Goal: Task Accomplishment & Management: Manage account settings

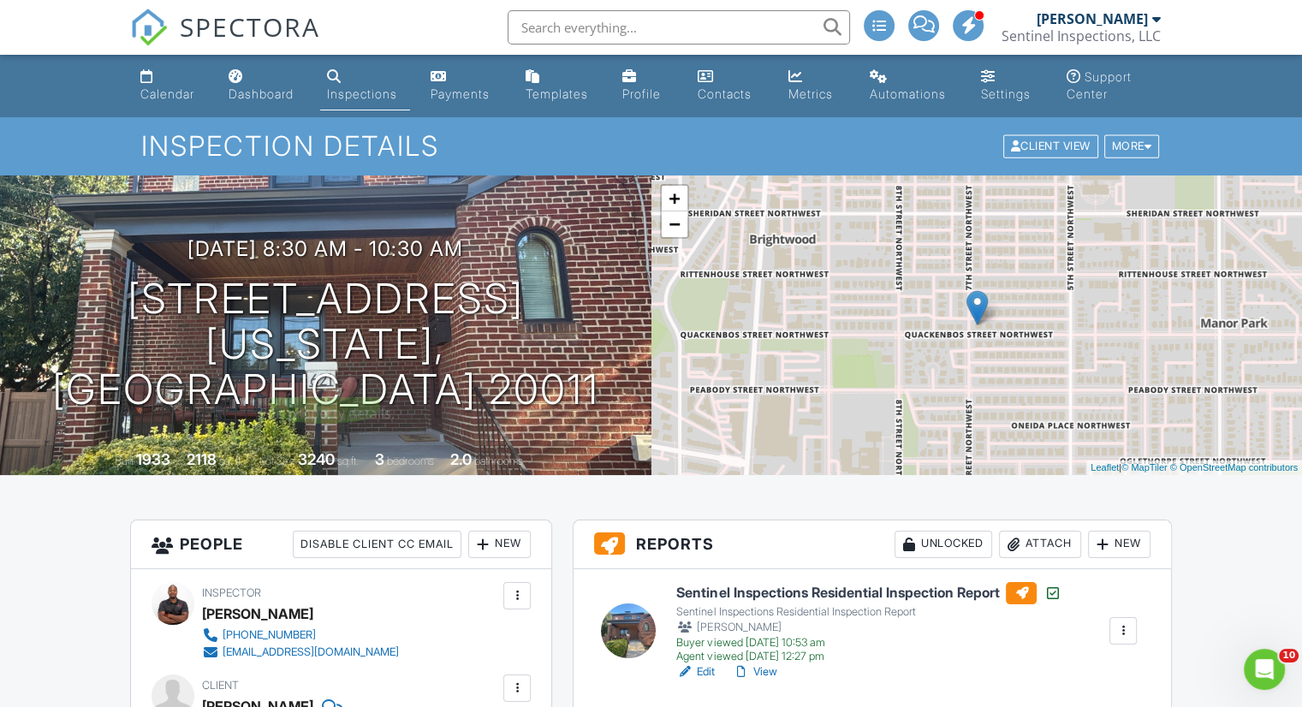
click at [398, 313] on h1 "[STREET_ADDRESS] [US_STATE], [GEOGRAPHIC_DATA] 20011" at bounding box center [325, 344] width 597 height 135
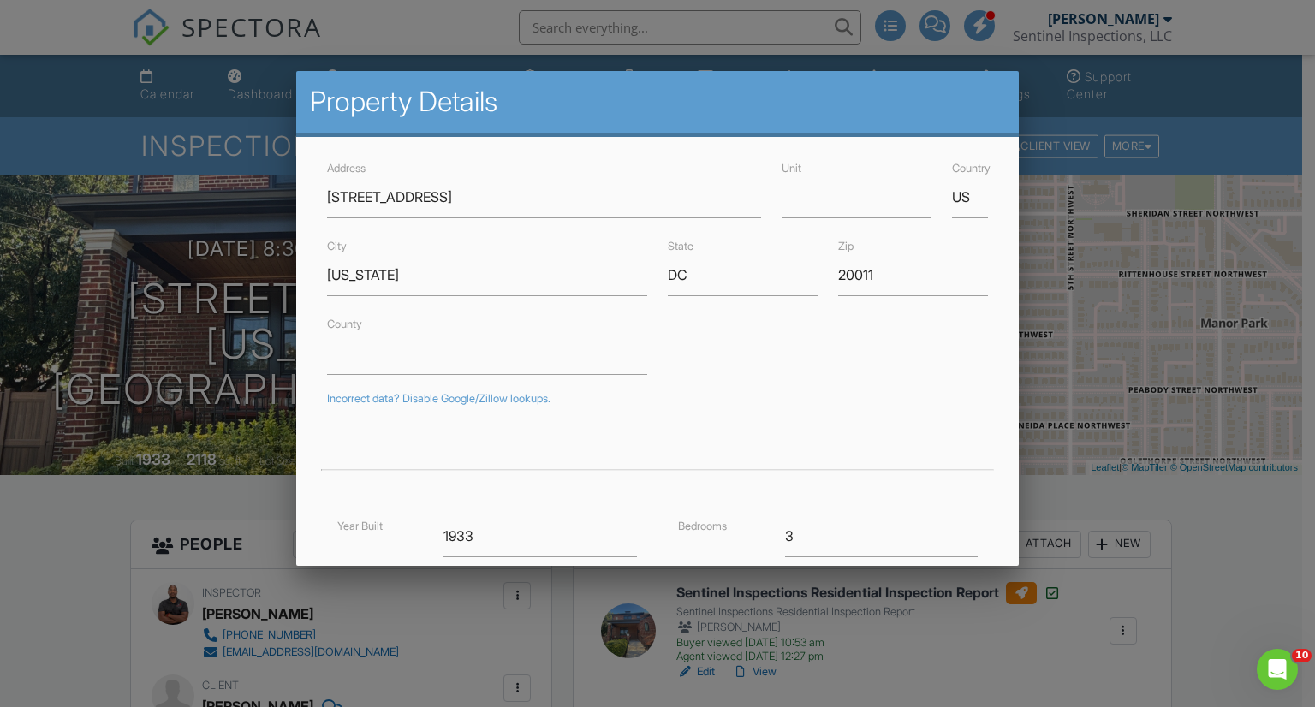
click at [719, 370] on div "County" at bounding box center [658, 343] width 682 height 61
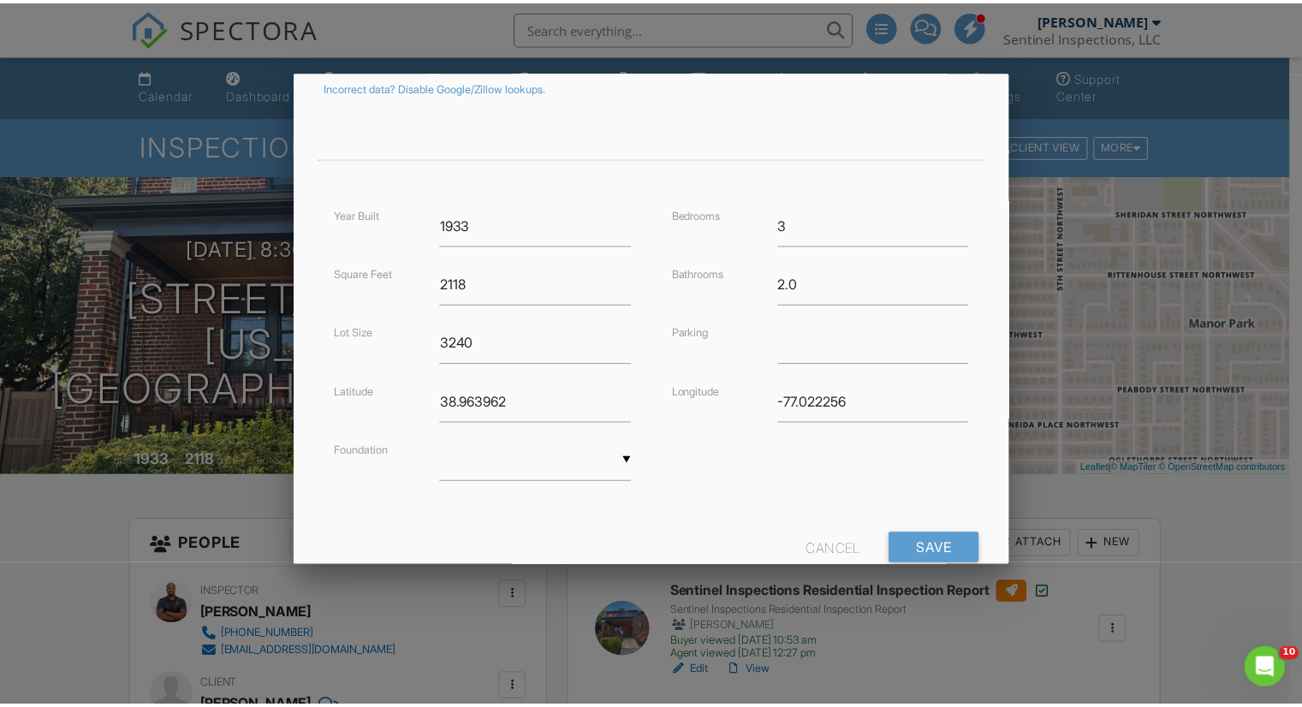
scroll to position [359, 0]
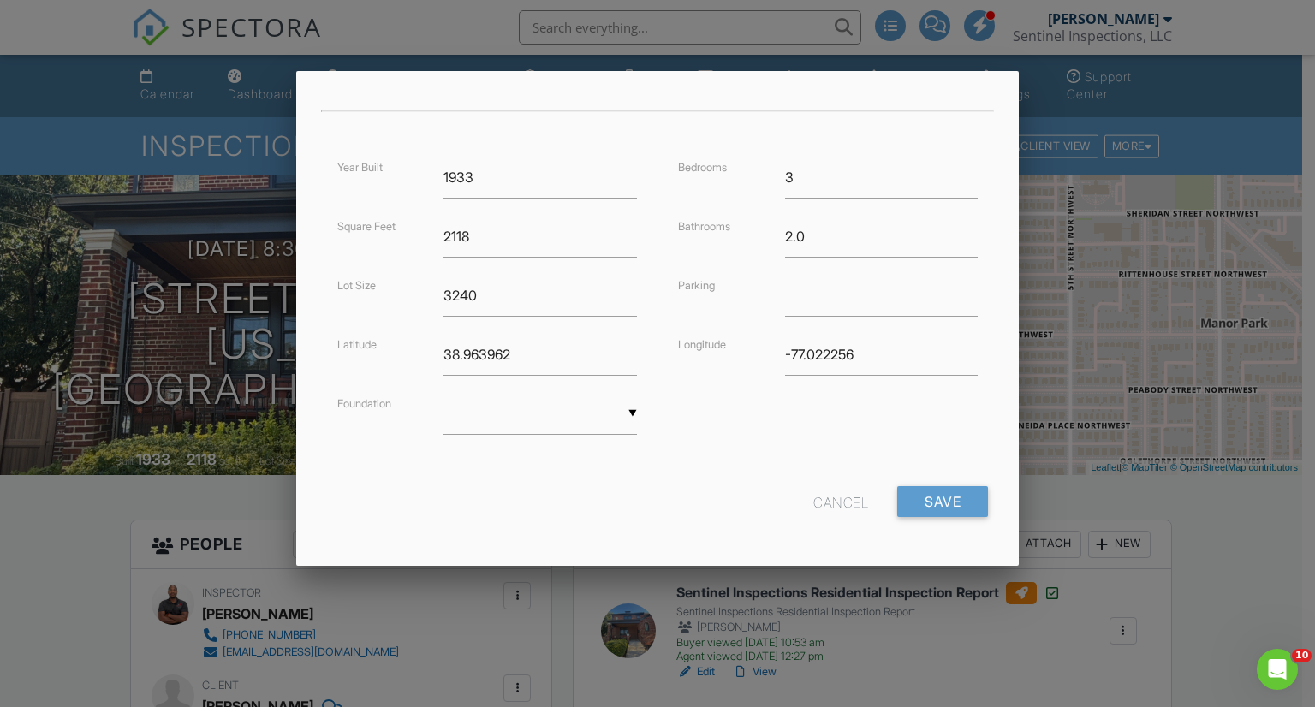
click at [814, 499] on div "Cancel" at bounding box center [840, 501] width 55 height 31
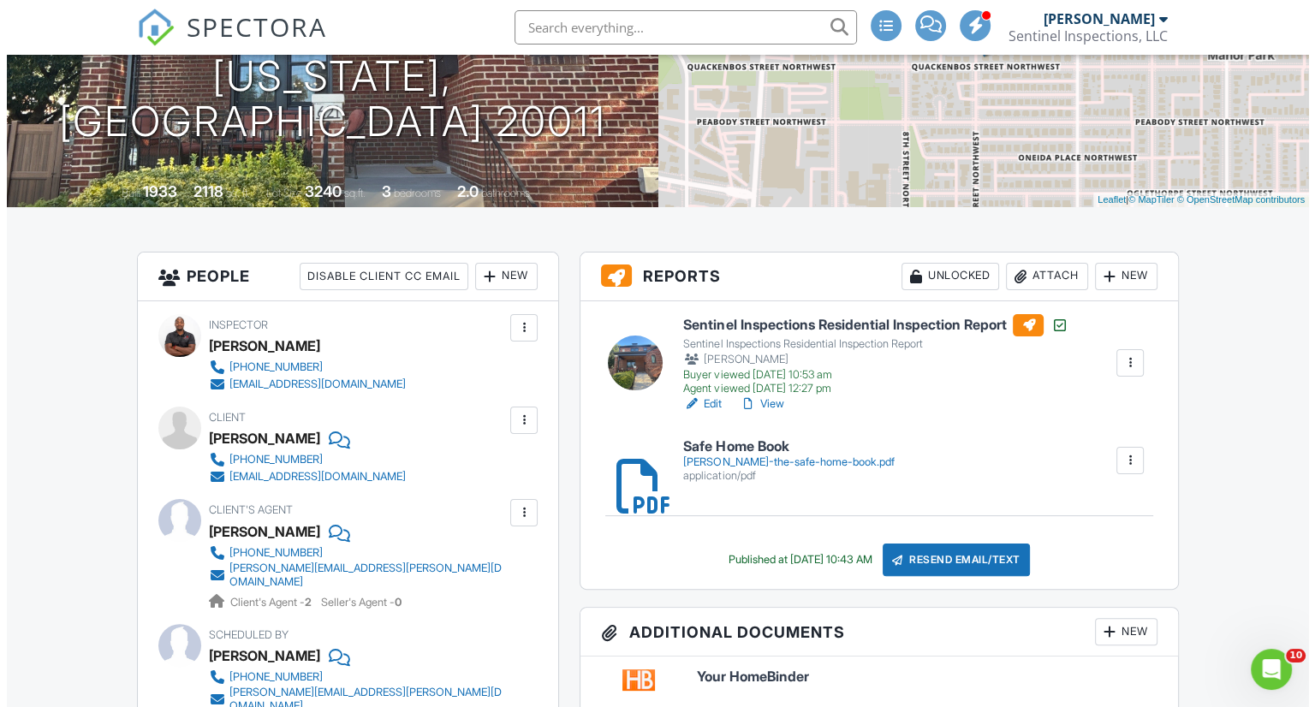
scroll to position [343, 0]
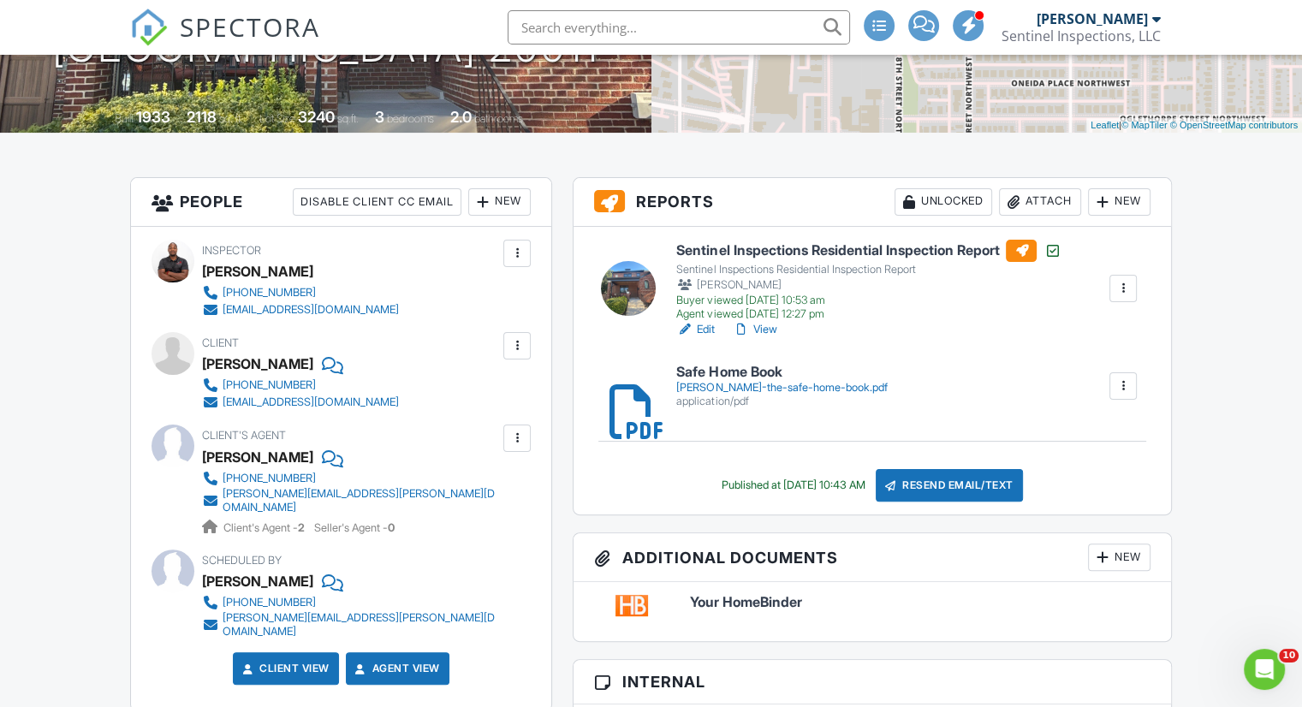
click at [1038, 189] on div "Attach" at bounding box center [1040, 201] width 82 height 27
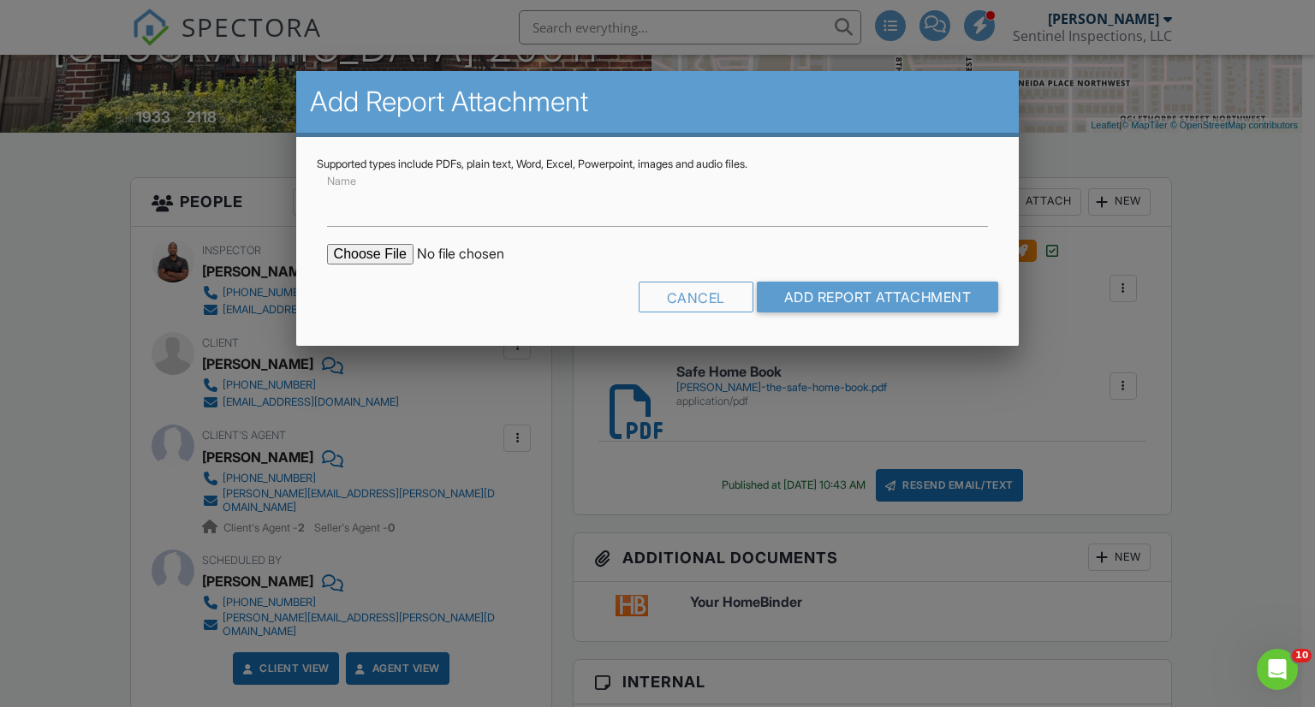
click at [355, 253] on input "file" at bounding box center [472, 254] width 291 height 21
type input "C:\fakepath\Radon Report.pdf"
click at [837, 293] on input "Add Report Attachment" at bounding box center [878, 297] width 242 height 31
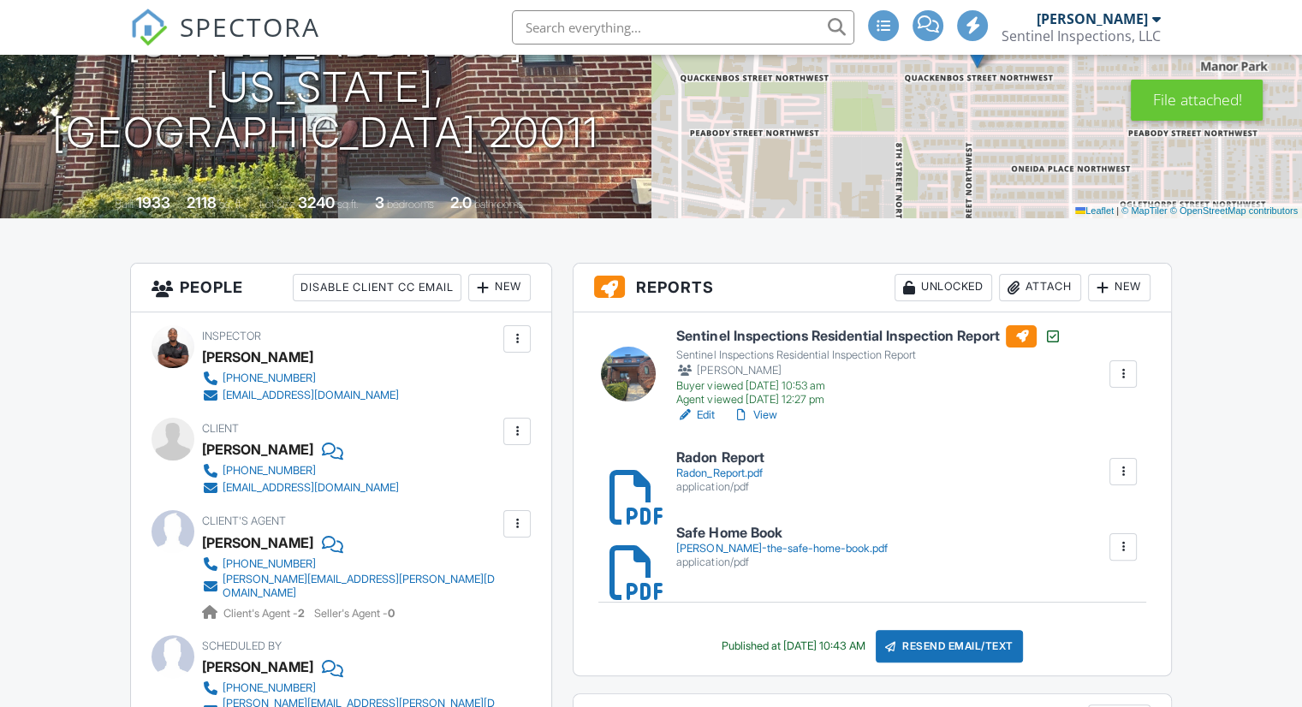
scroll to position [428, 0]
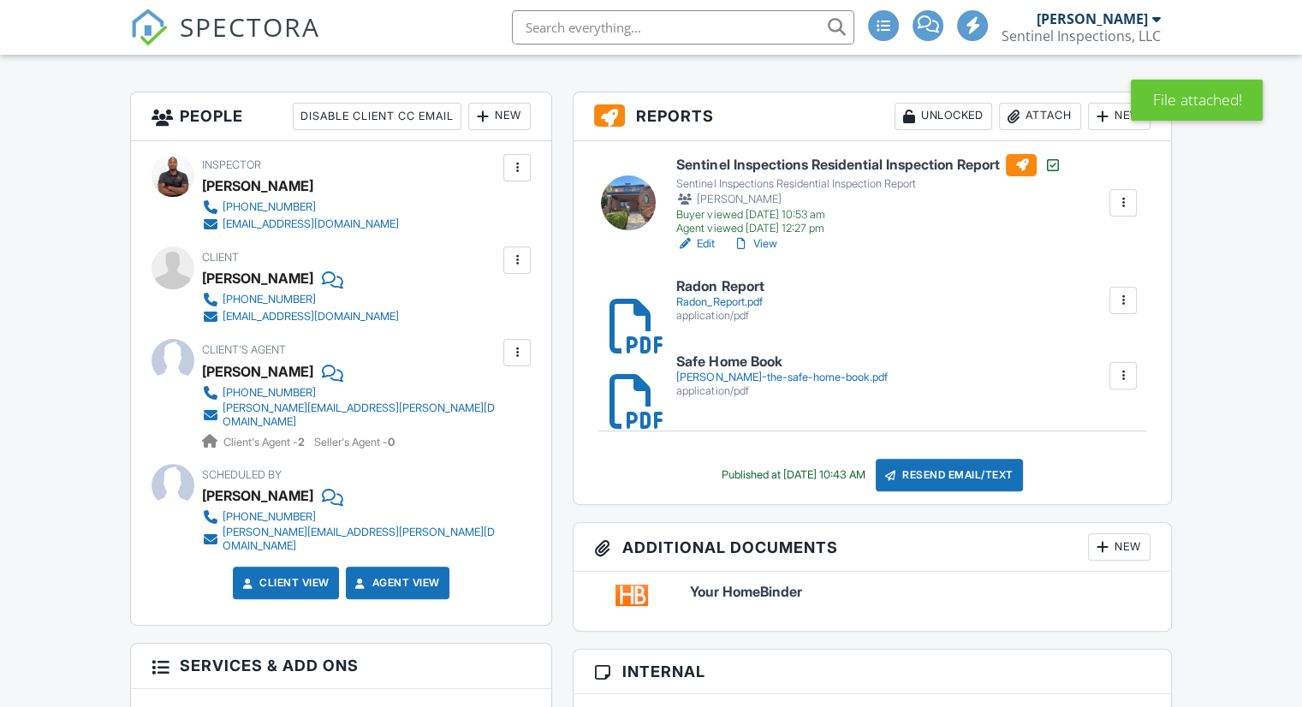
click at [712, 301] on div "Radon_Report.pdf" at bounding box center [719, 302] width 87 height 14
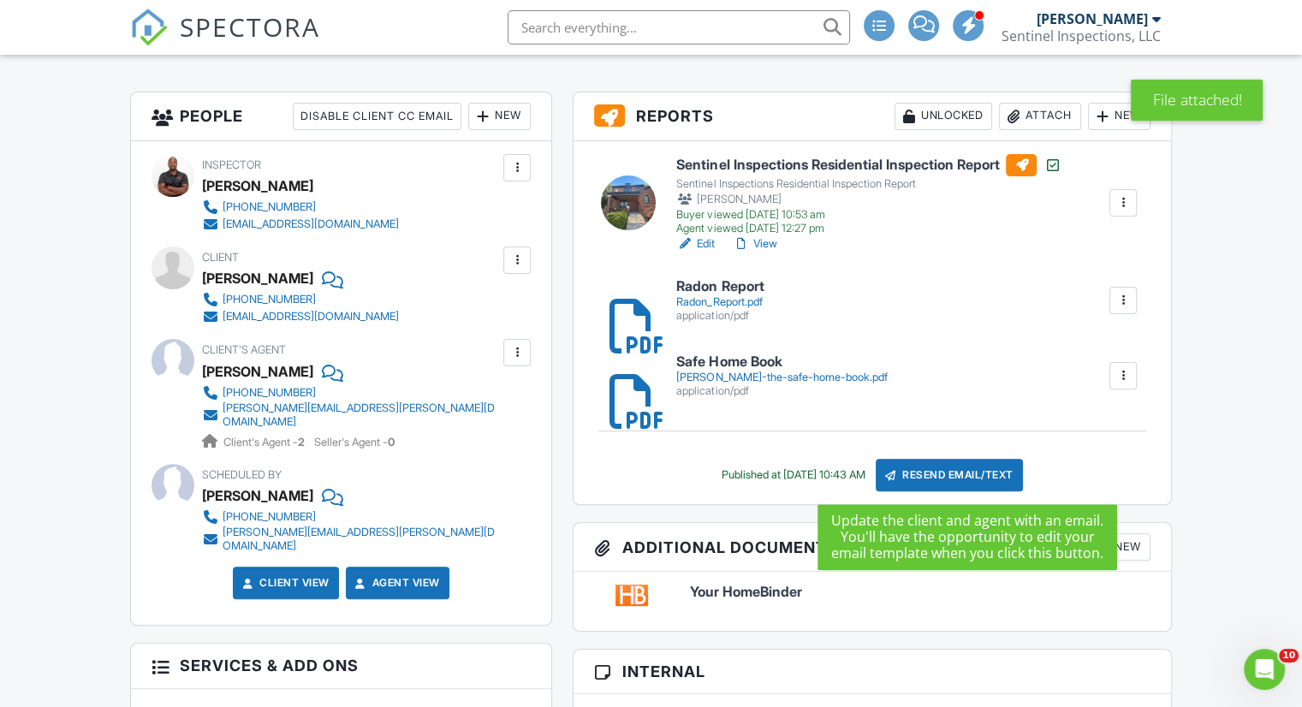
click at [939, 480] on div "Resend Email/Text" at bounding box center [949, 475] width 147 height 33
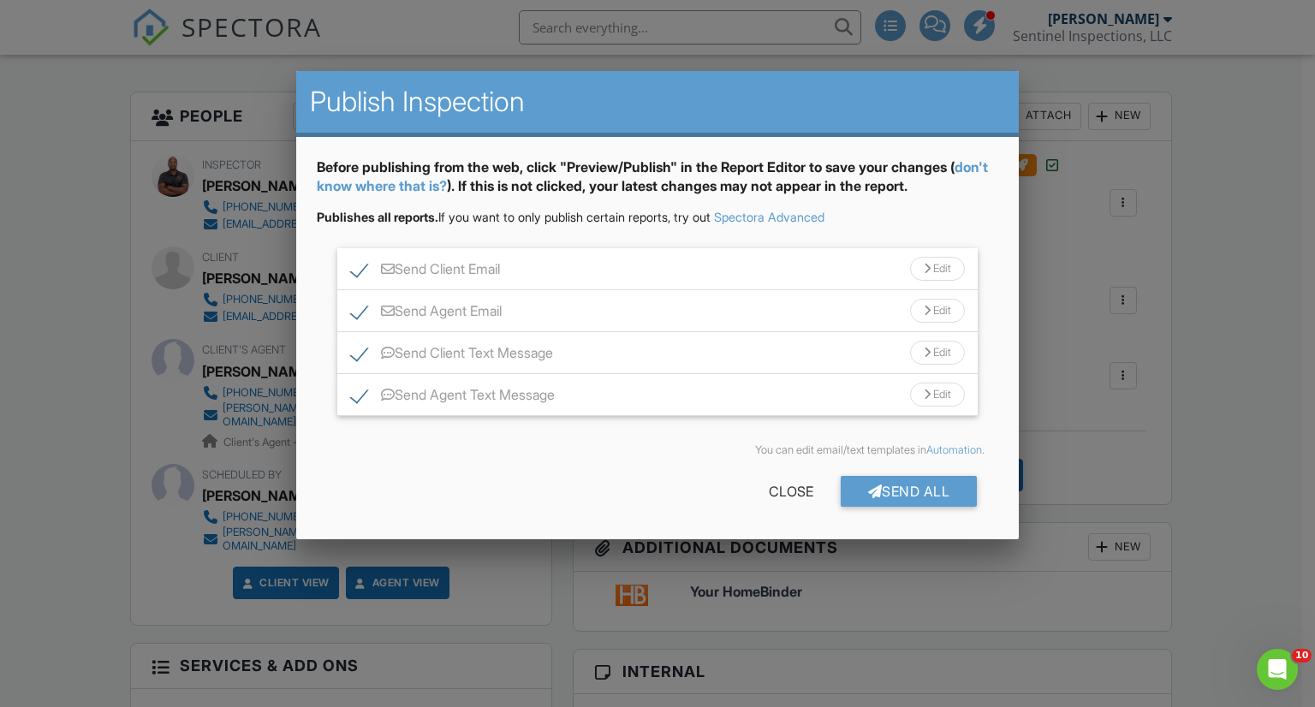
click at [897, 488] on div "Send All" at bounding box center [909, 491] width 137 height 31
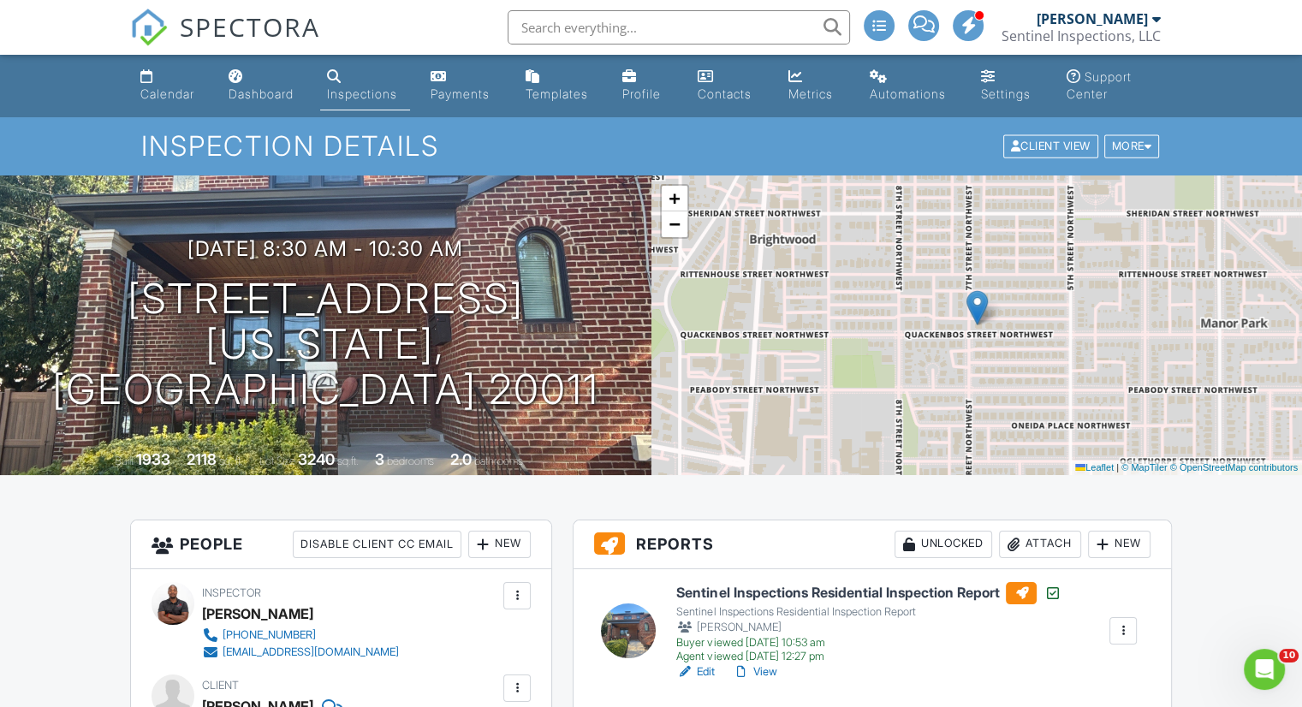
click at [159, 92] on div "Calendar" at bounding box center [167, 93] width 54 height 15
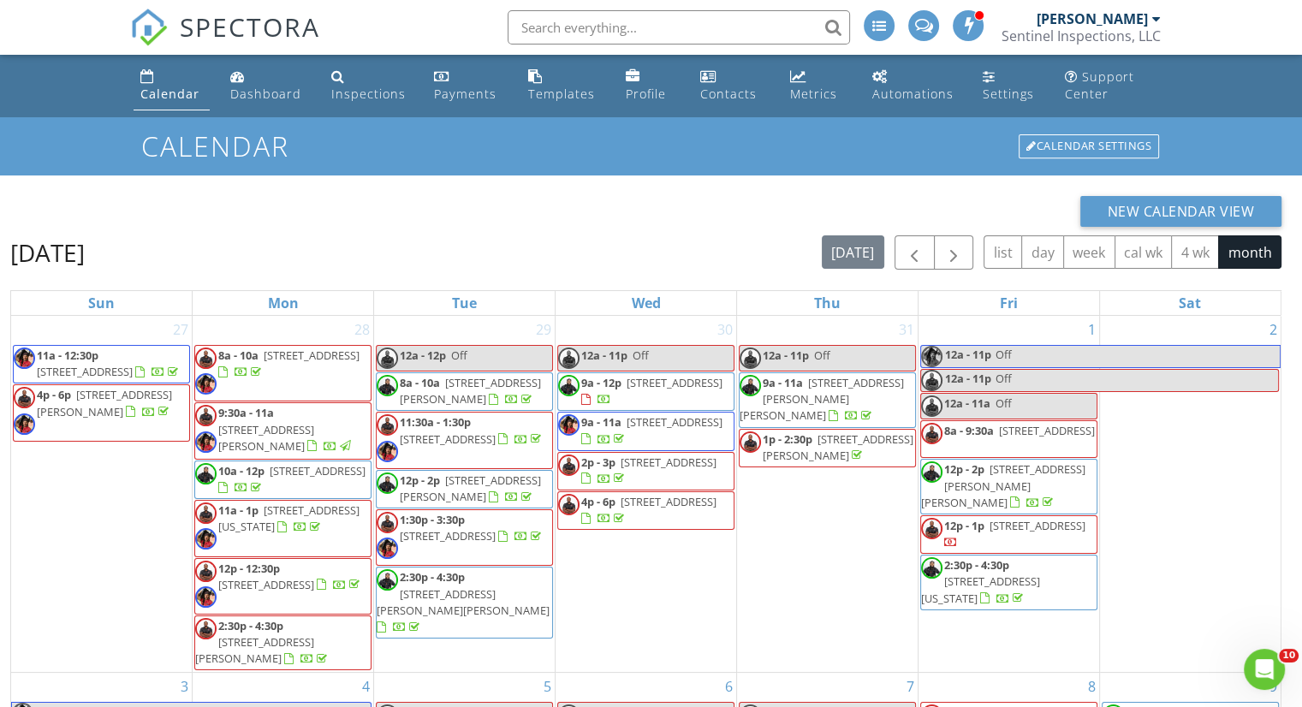
click at [1159, 20] on div at bounding box center [1157, 19] width 9 height 14
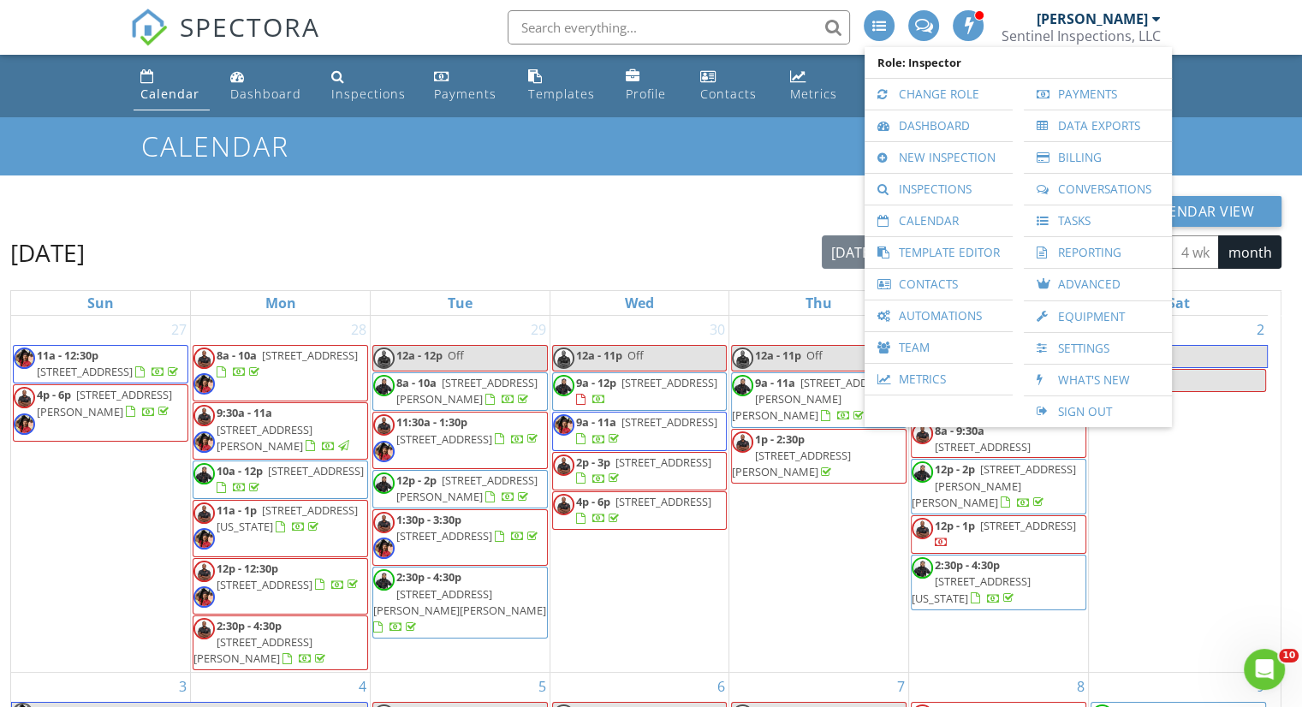
click at [1089, 414] on link "Sign Out" at bounding box center [1098, 411] width 131 height 31
